Goal: Information Seeking & Learning: Learn about a topic

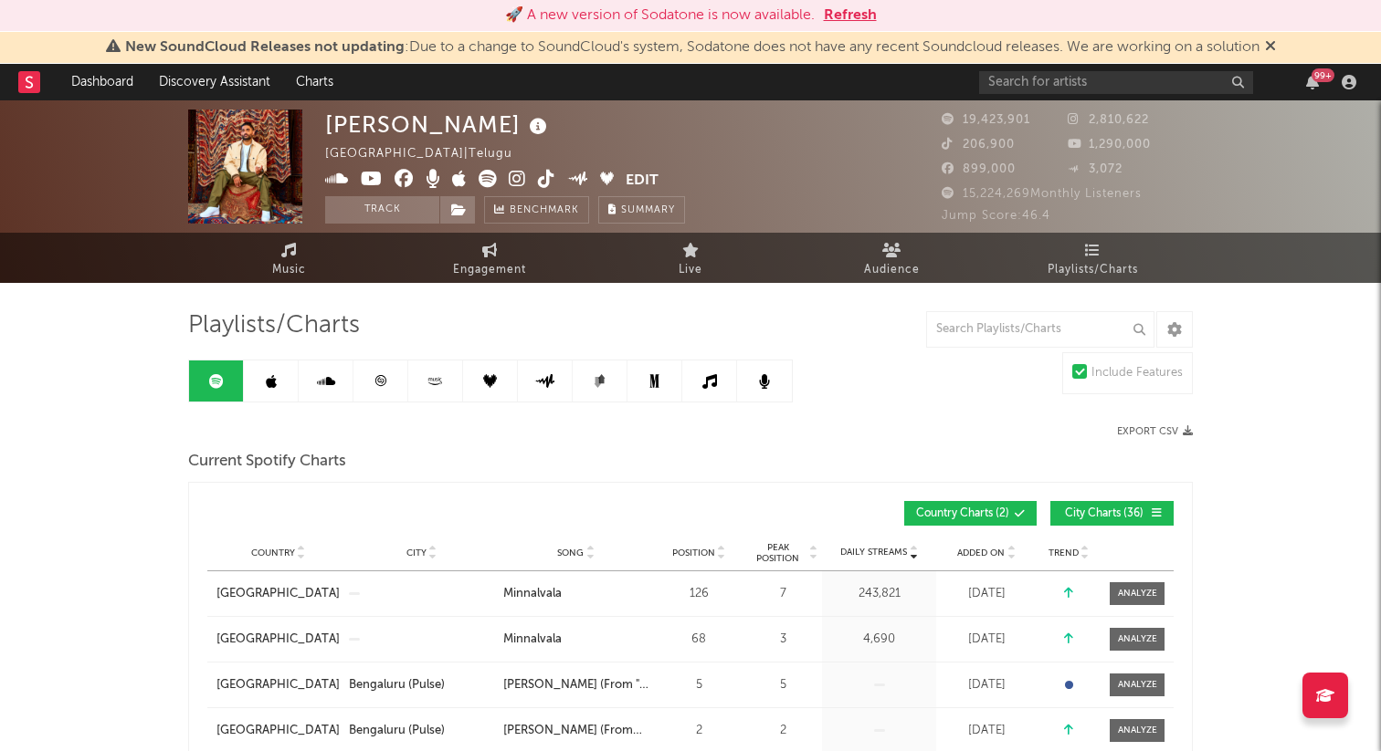
click at [852, 16] on button "Refresh" at bounding box center [850, 16] width 53 height 22
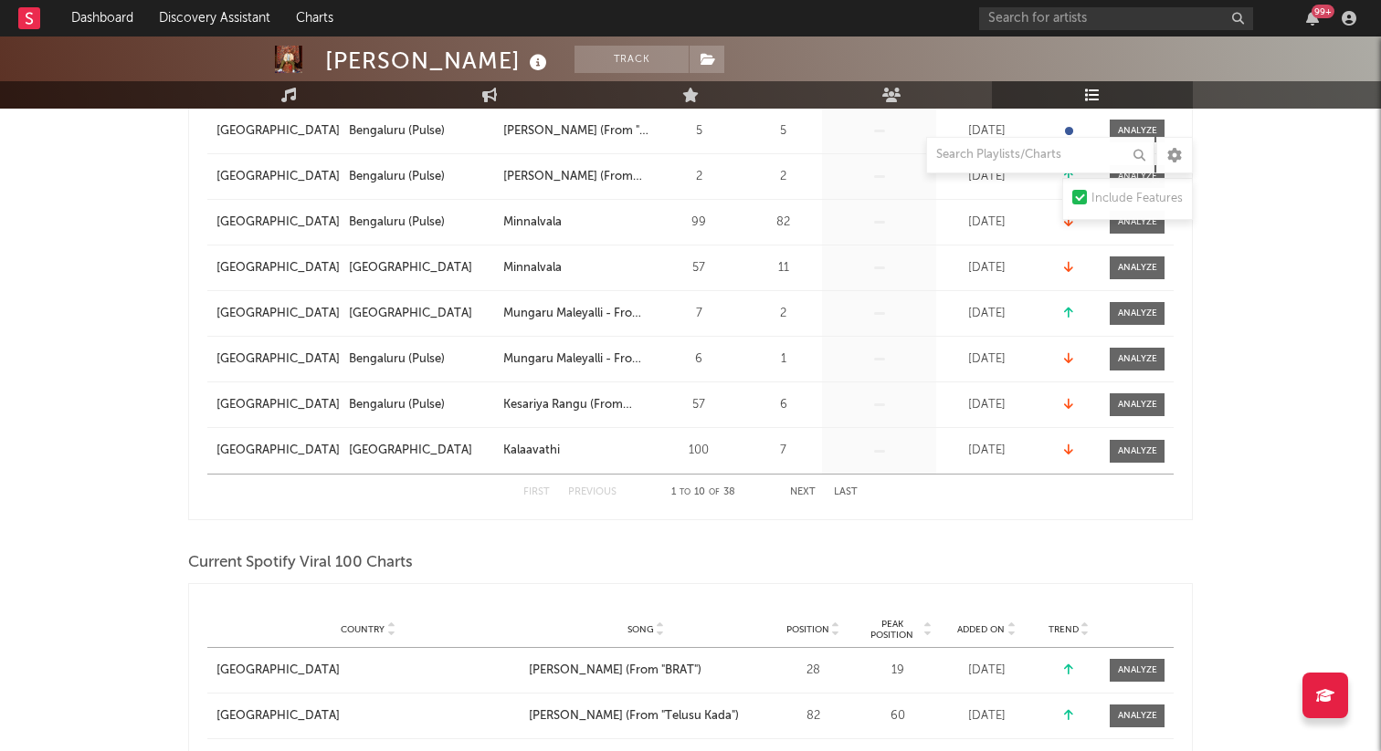
scroll to position [496, 0]
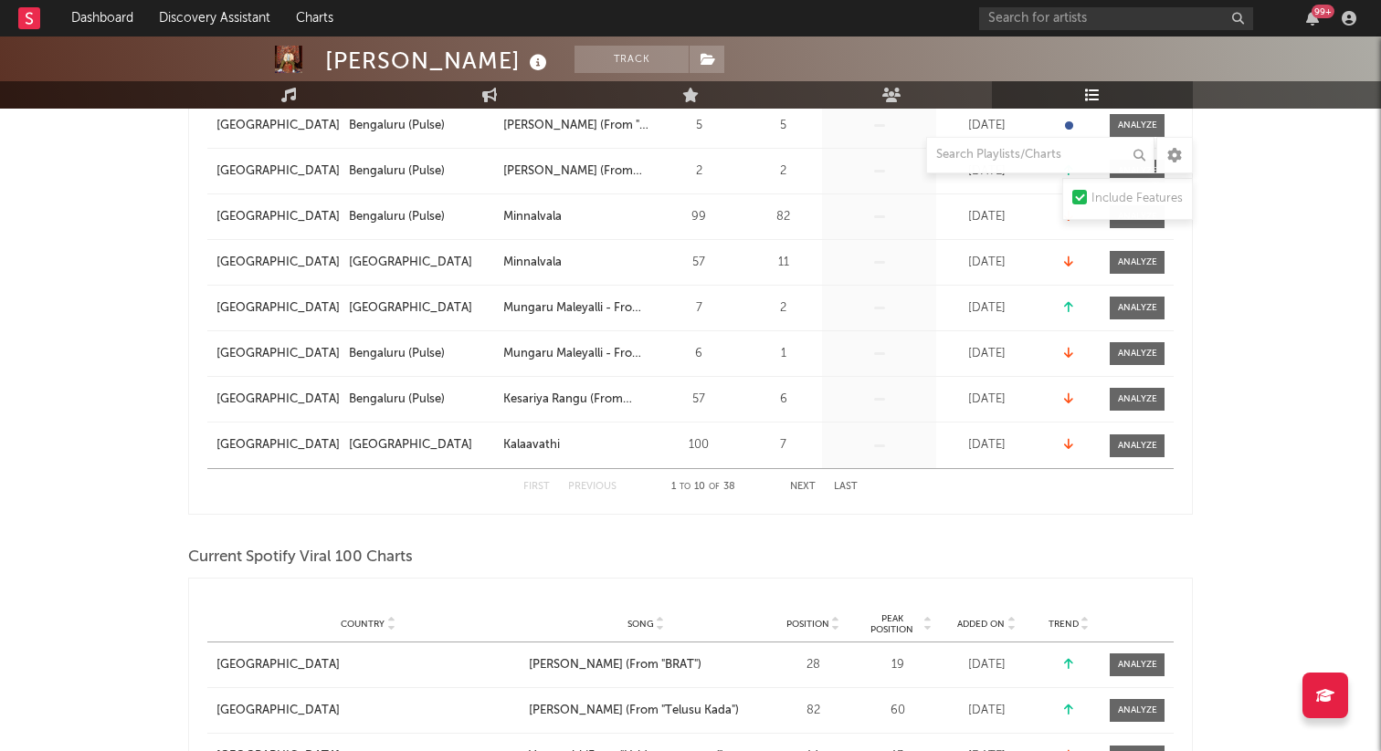
click at [804, 487] on button "Next" at bounding box center [803, 487] width 26 height 10
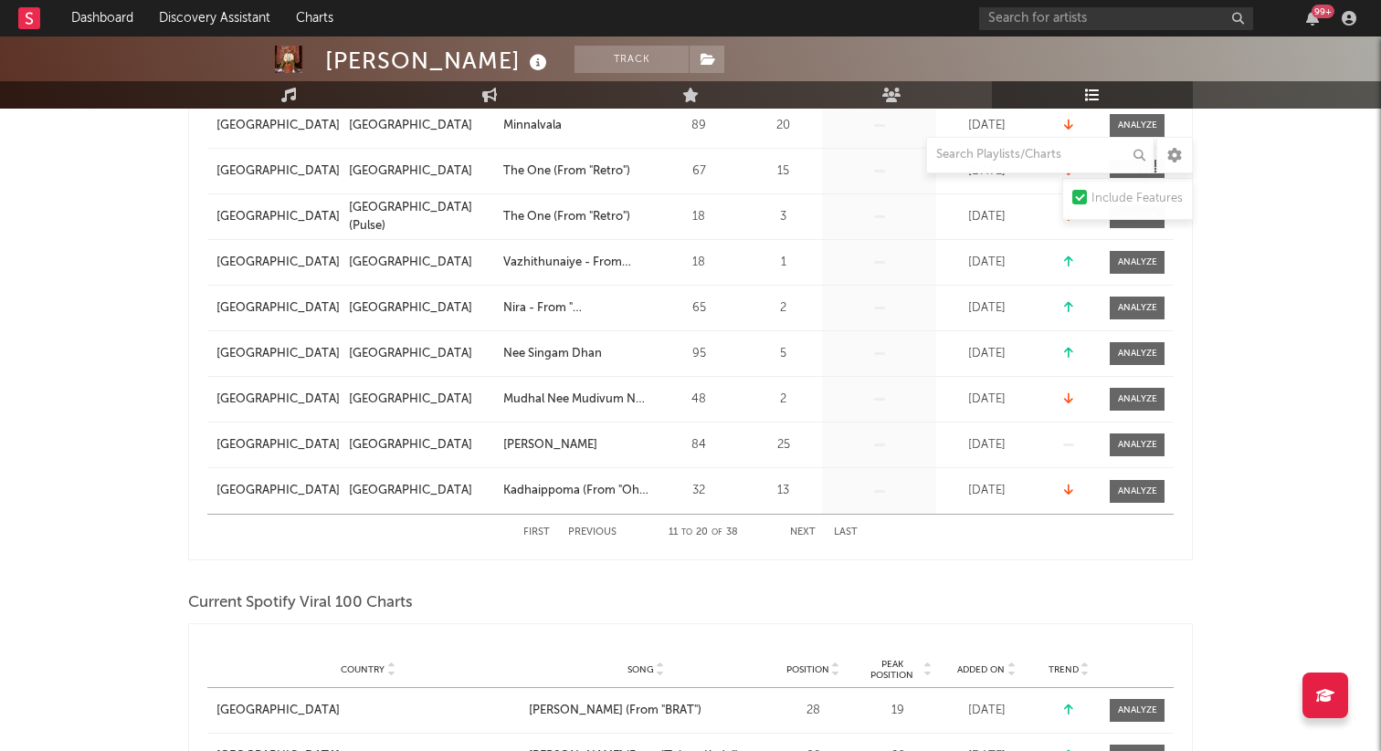
scroll to position [453, 0]
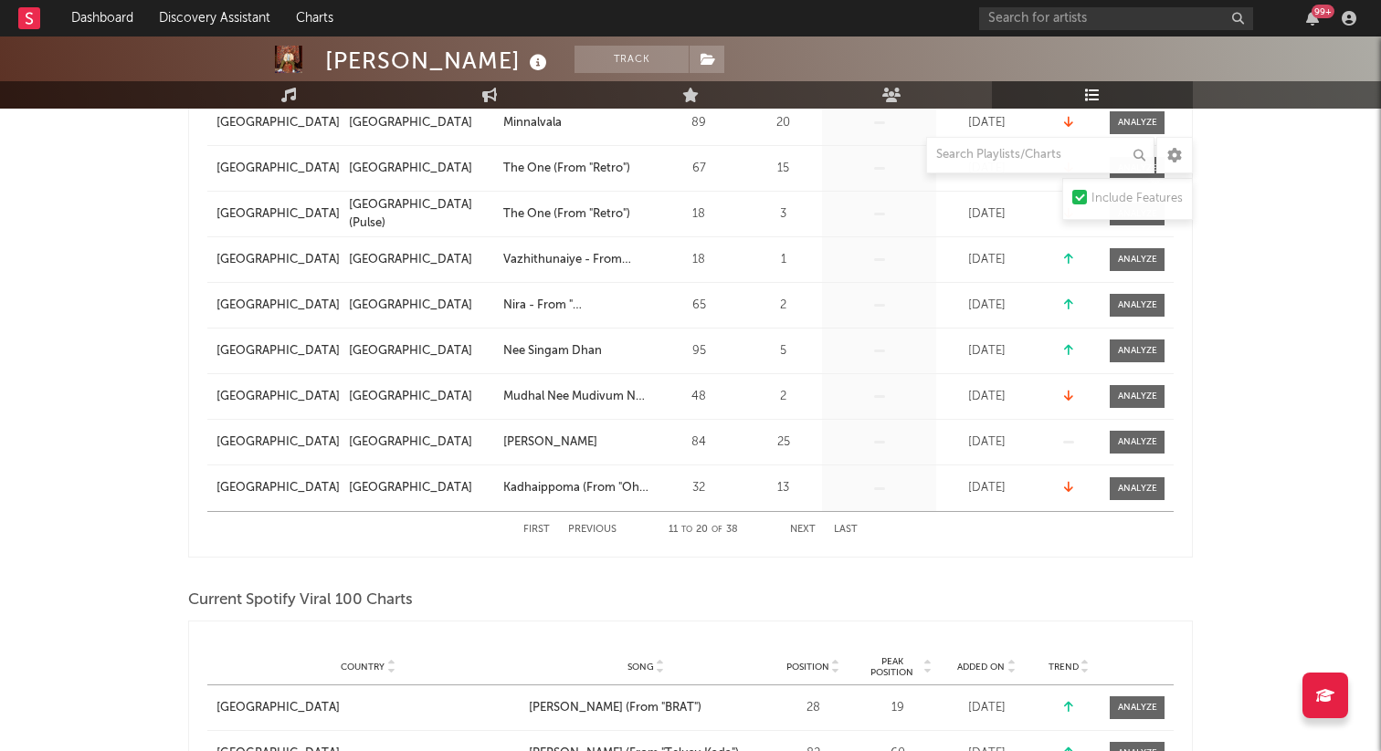
click at [804, 533] on button "Next" at bounding box center [803, 530] width 26 height 10
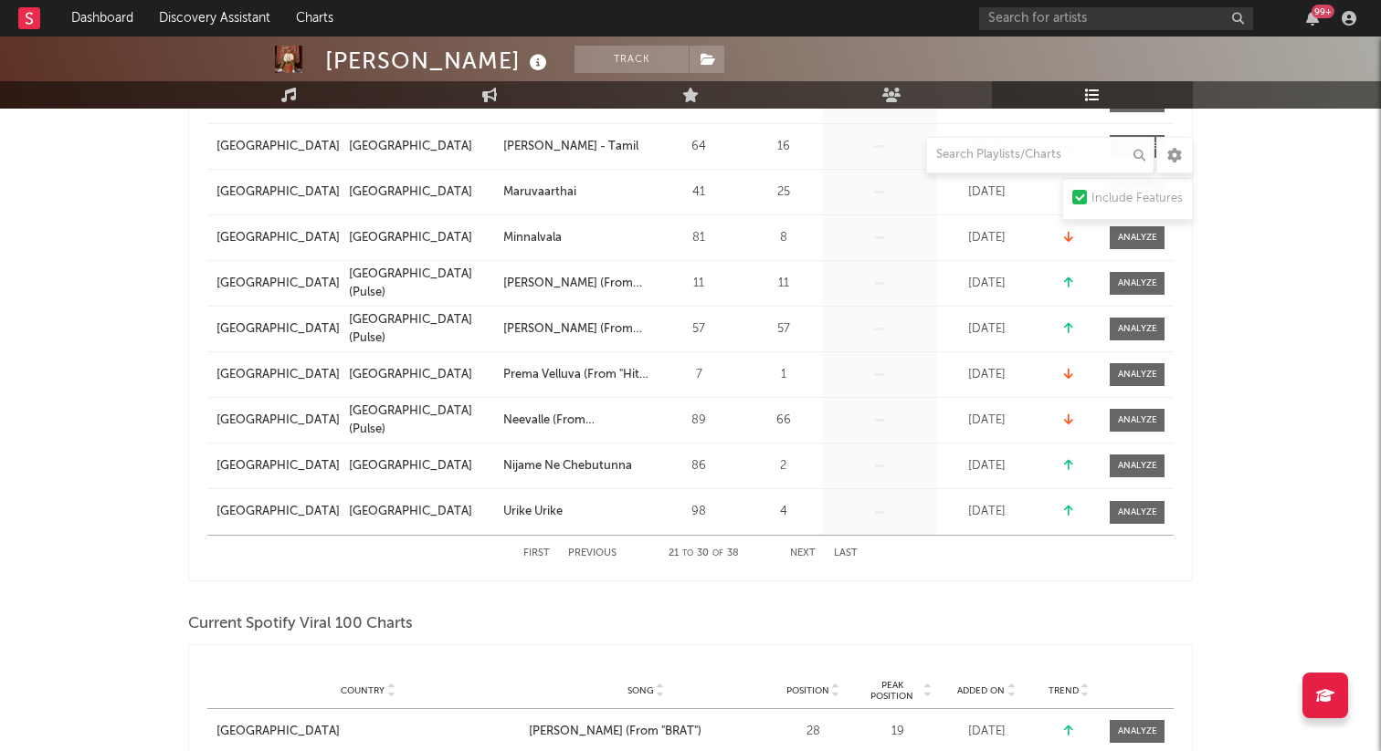
scroll to position [431, 0]
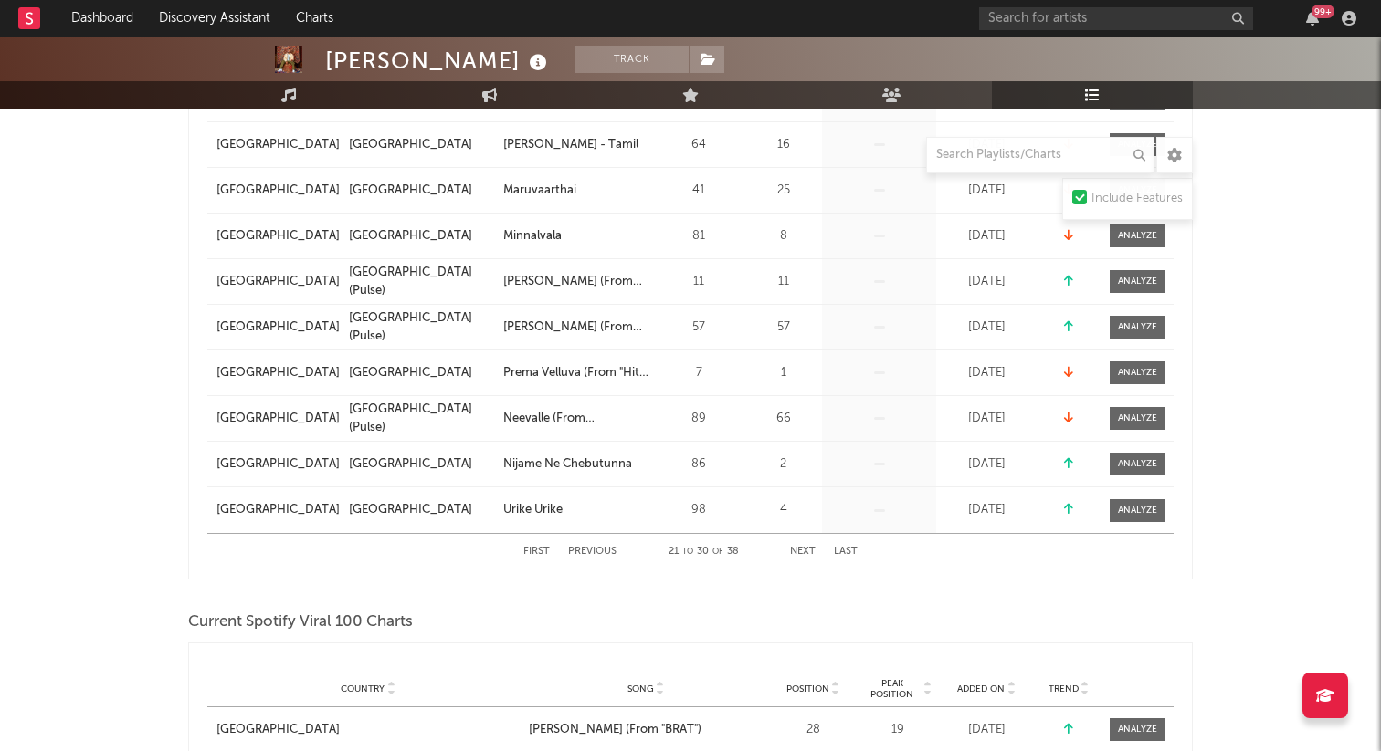
click at [804, 550] on button "Next" at bounding box center [803, 552] width 26 height 10
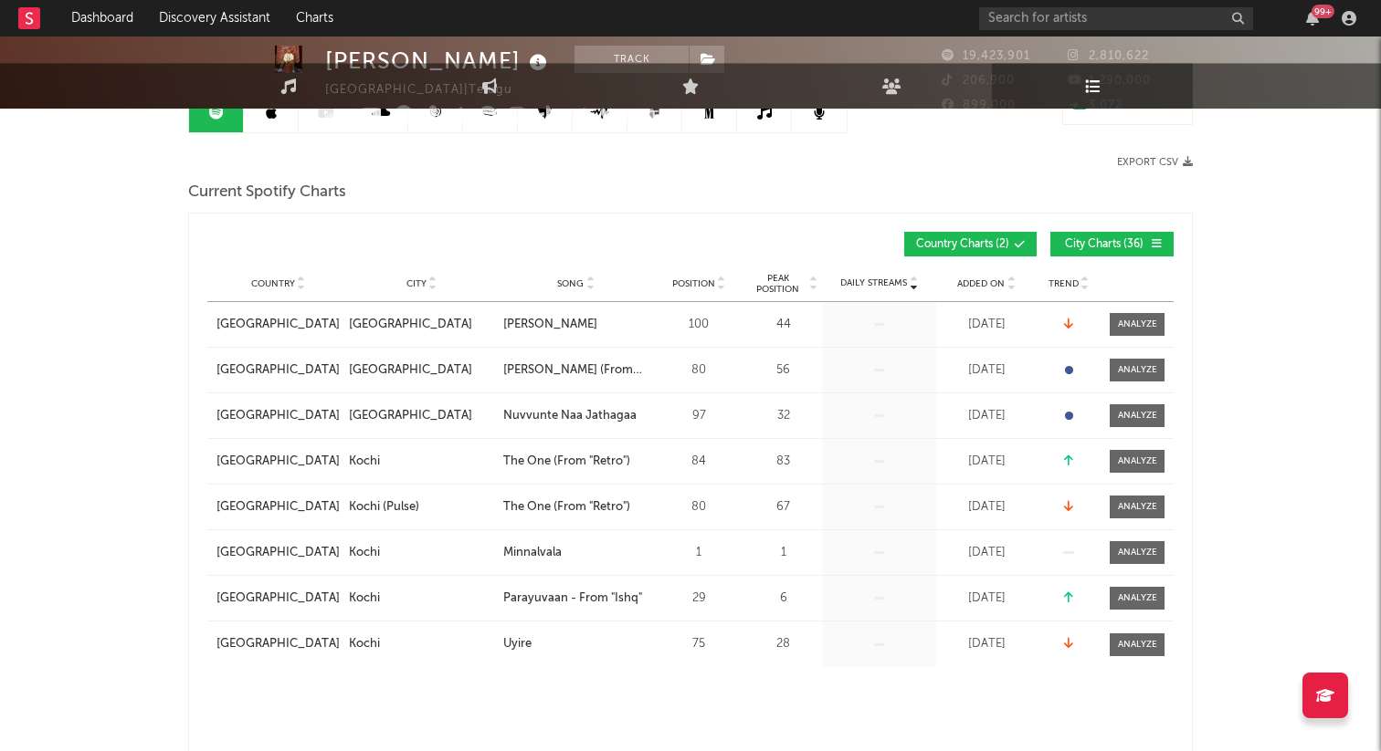
scroll to position [0, 0]
